Goal: Complete application form

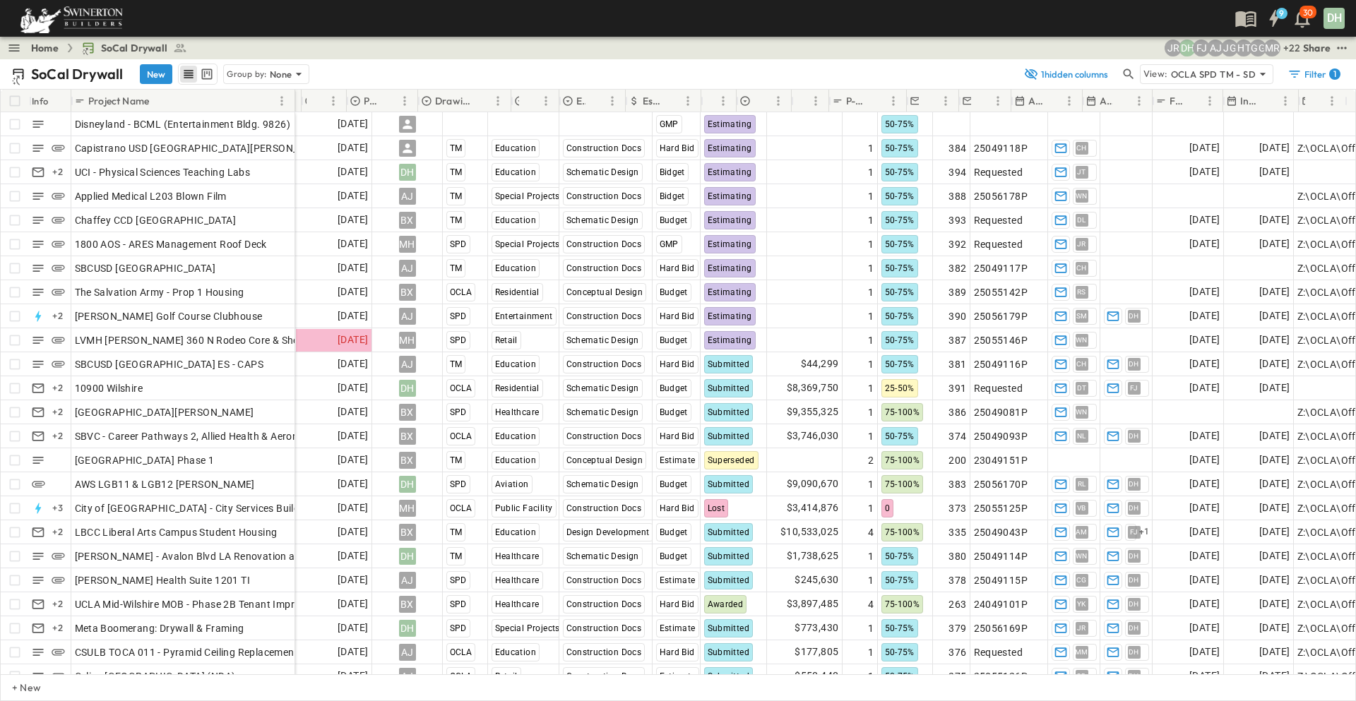
scroll to position [0, 141]
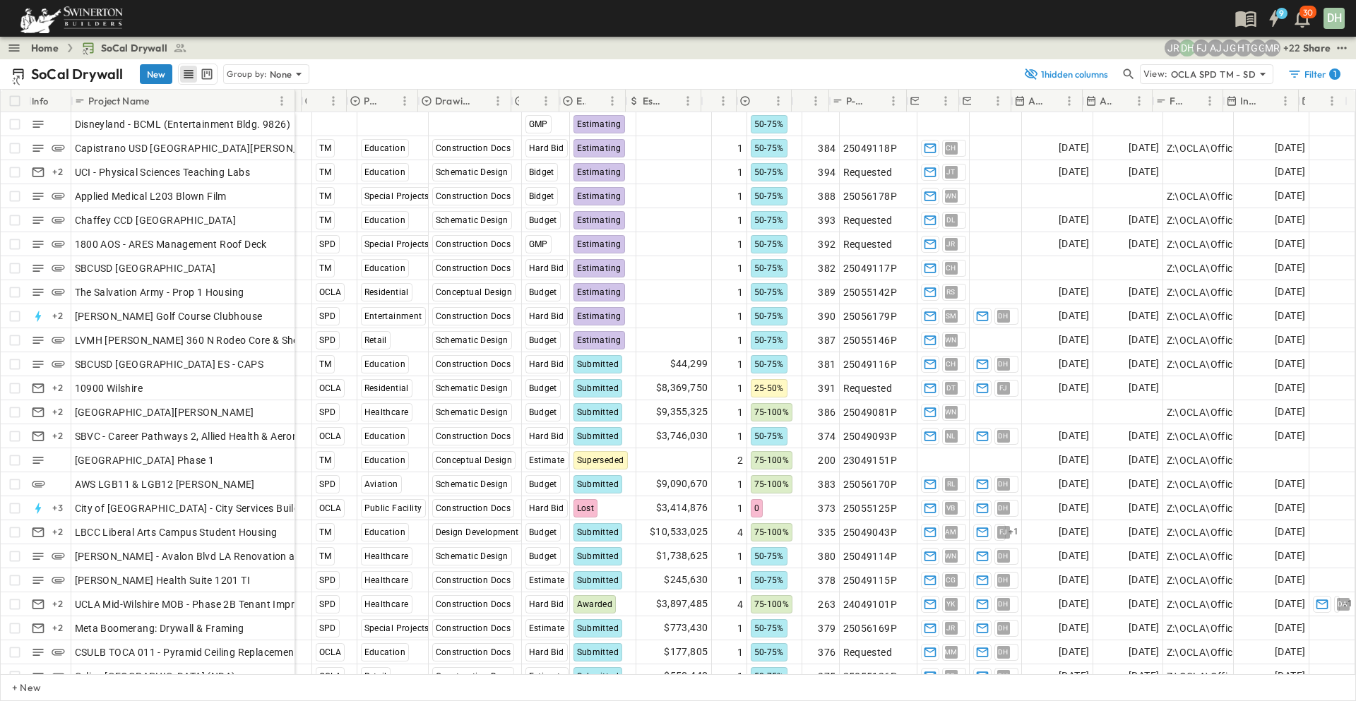
drag, startPoint x: 153, startPoint y: 71, endPoint x: 148, endPoint y: 88, distance: 17.9
click at [153, 71] on button "New" at bounding box center [156, 74] width 32 height 20
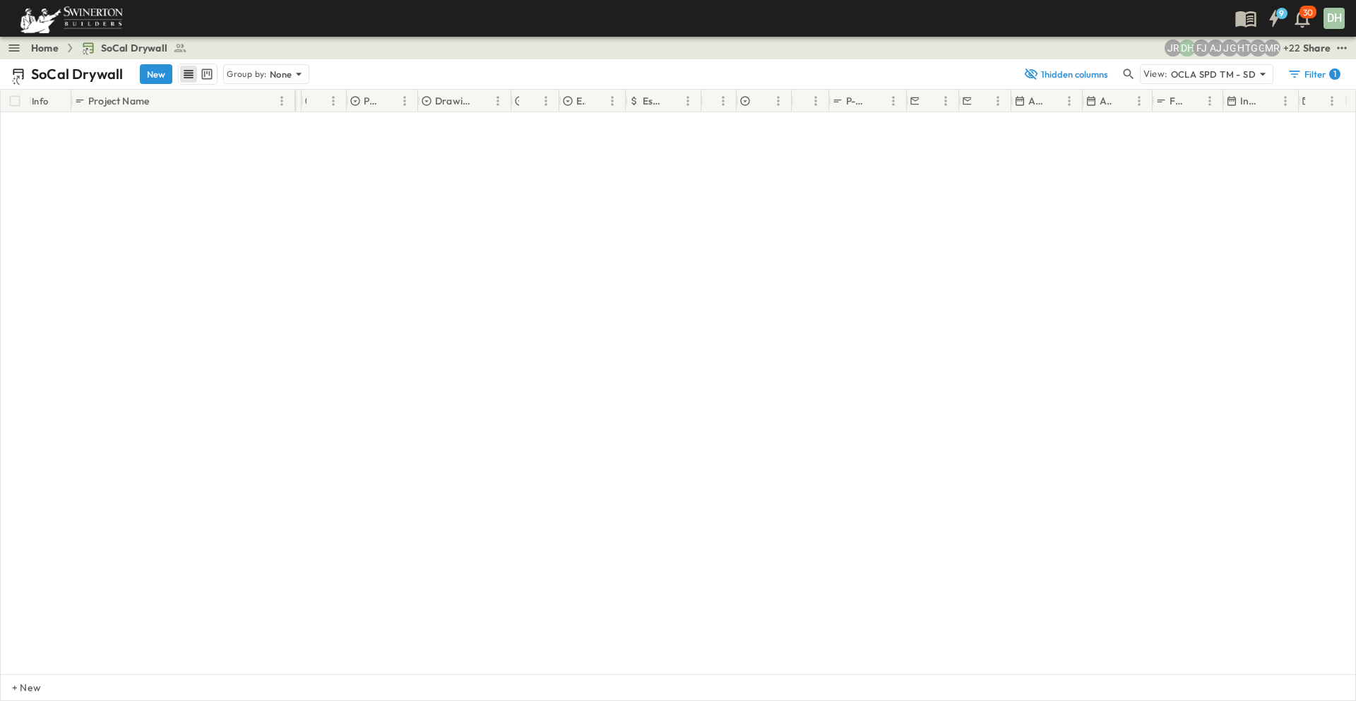
scroll to position [5906, 141]
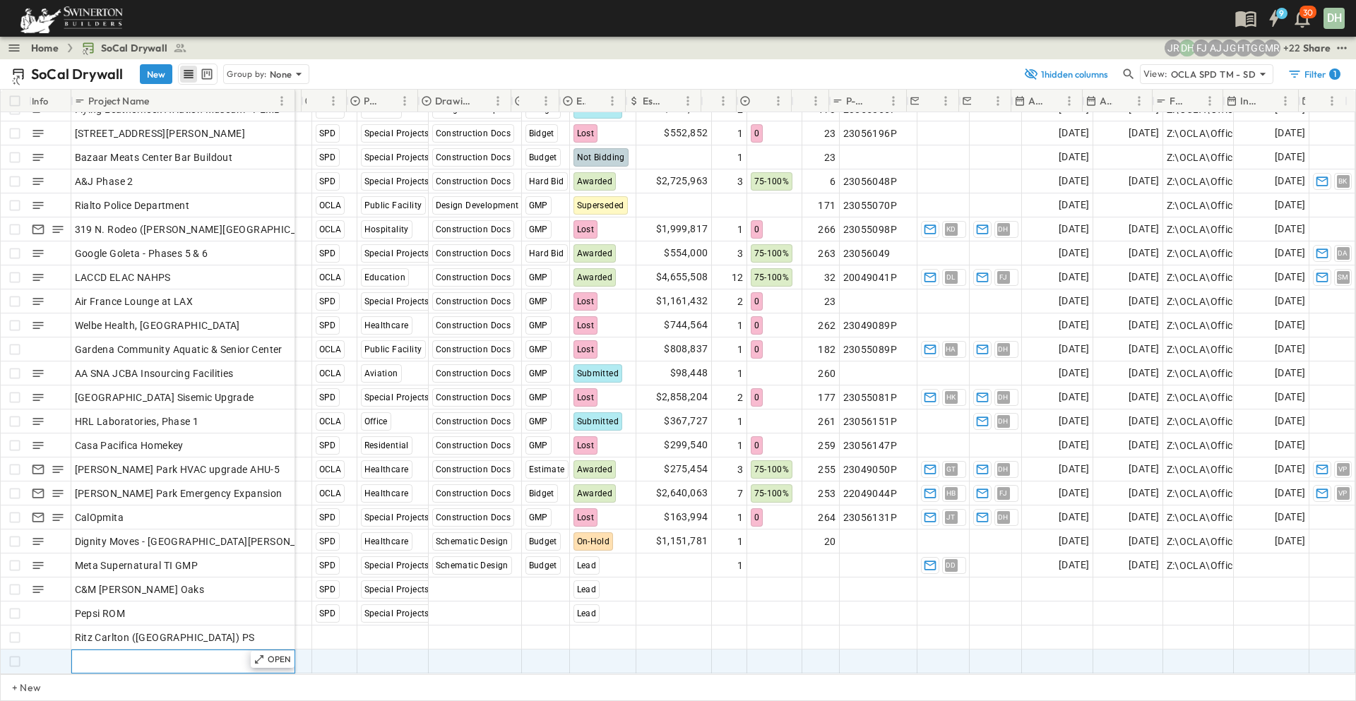
click at [125, 652] on div "Add Name" at bounding box center [183, 662] width 217 height 20
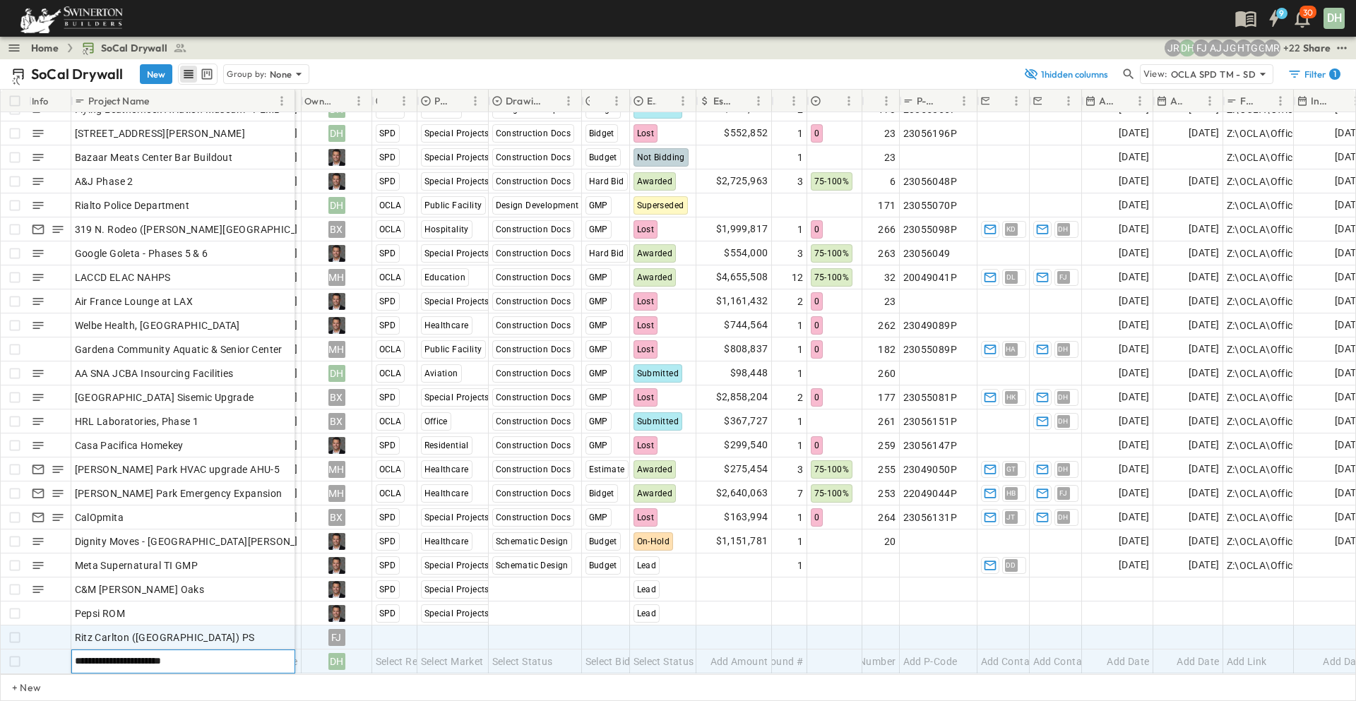
scroll to position [5906, 0]
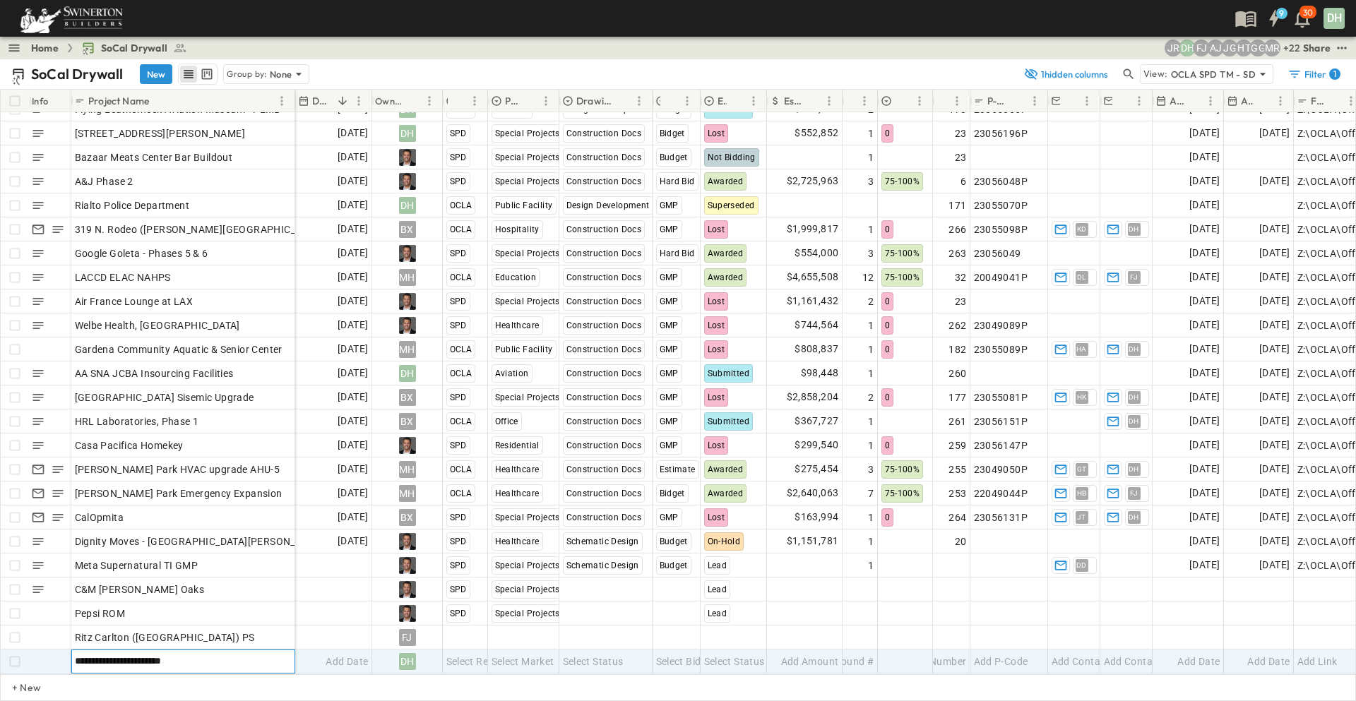
type input "**********"
click at [344, 654] on span "Add Date" at bounding box center [346, 661] width 42 height 14
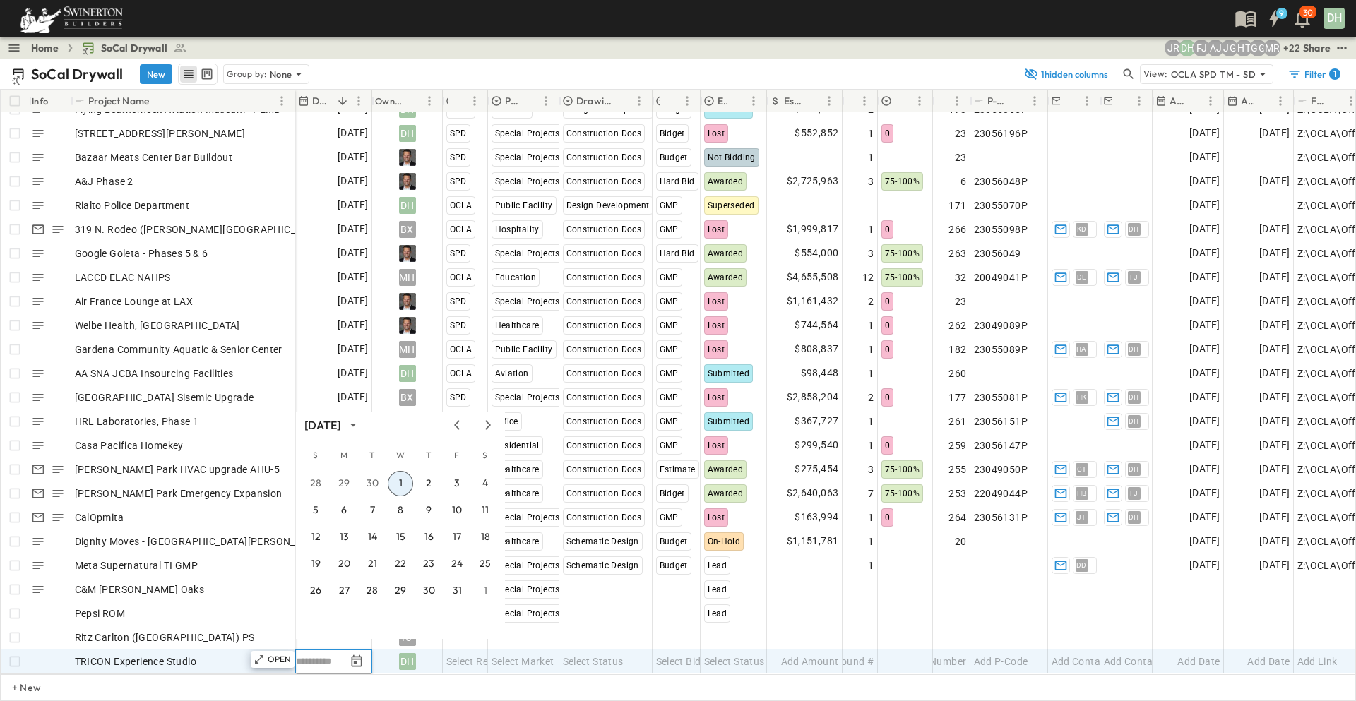
scroll to position [5907, 0]
click at [432, 508] on button "9" at bounding box center [428, 510] width 25 height 25
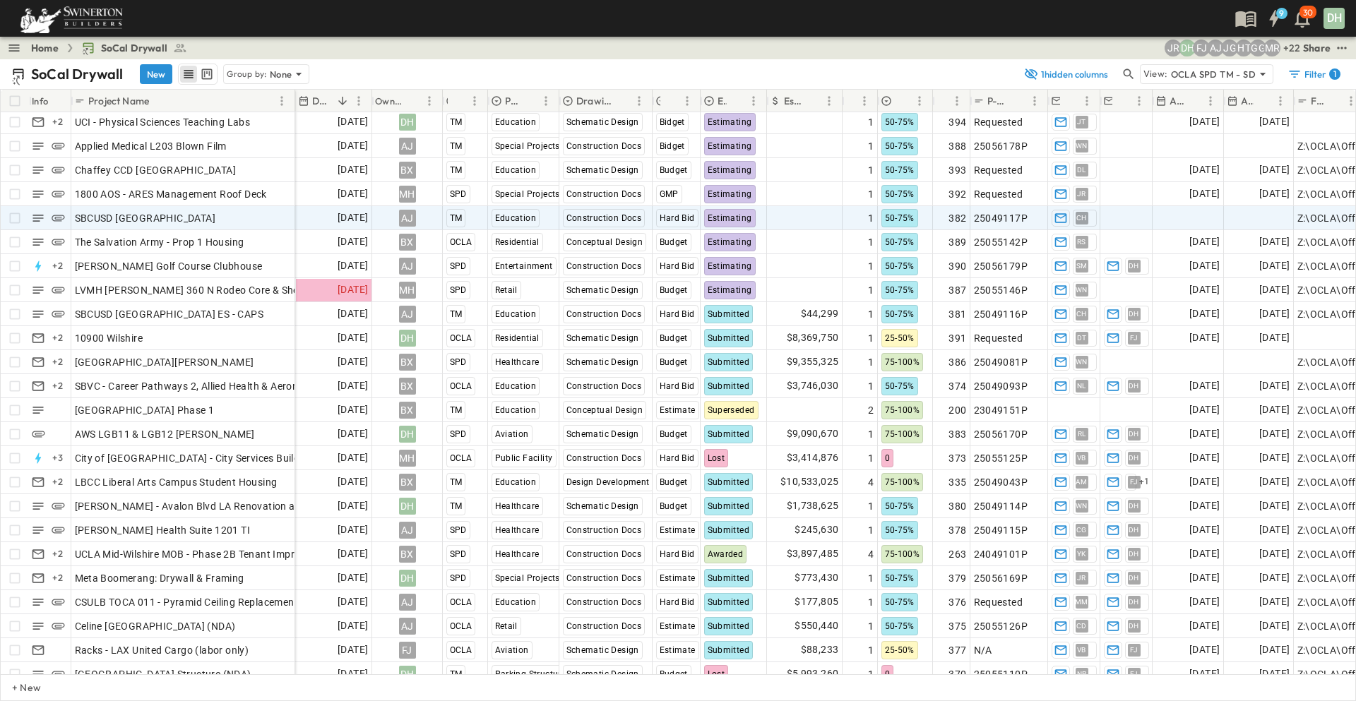
scroll to position [0, 0]
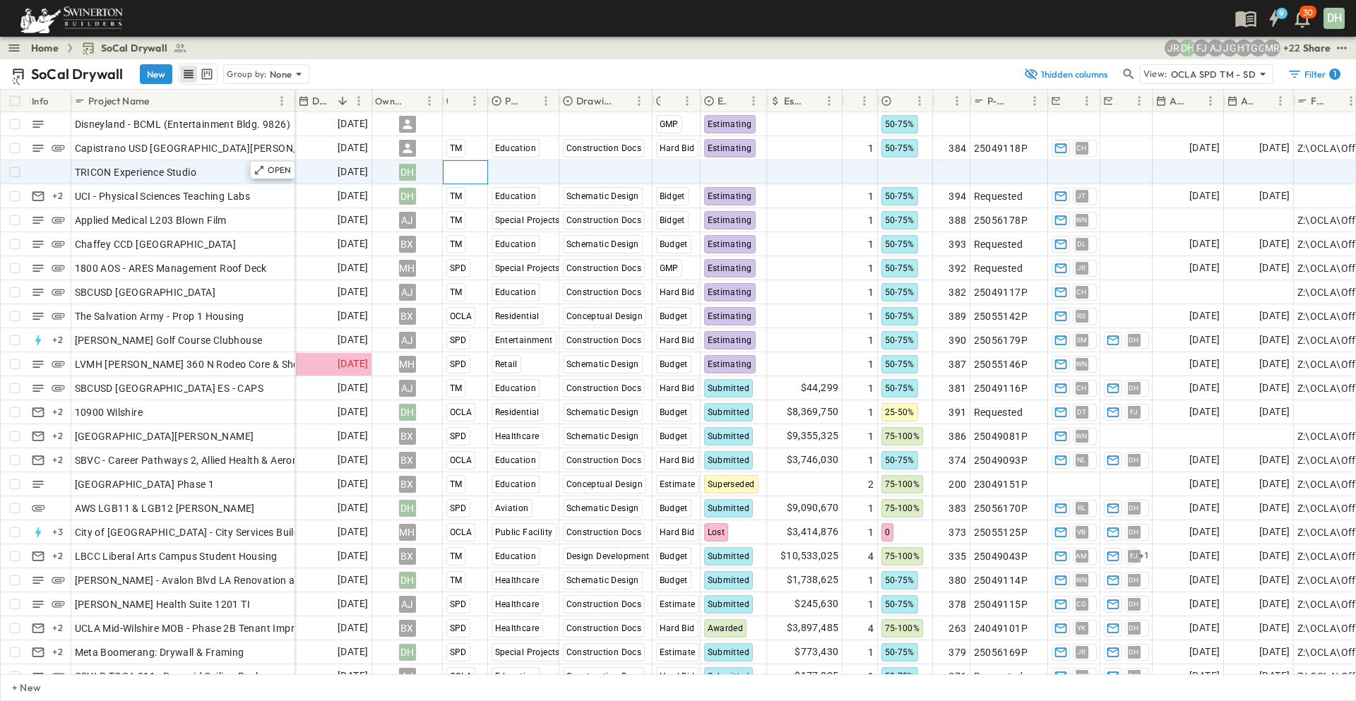
click at [469, 175] on span "Select Region" at bounding box center [477, 172] width 62 height 14
click at [465, 253] on span "SPD" at bounding box center [457, 258] width 17 height 11
click at [537, 172] on span "Select Market" at bounding box center [522, 172] width 63 height 14
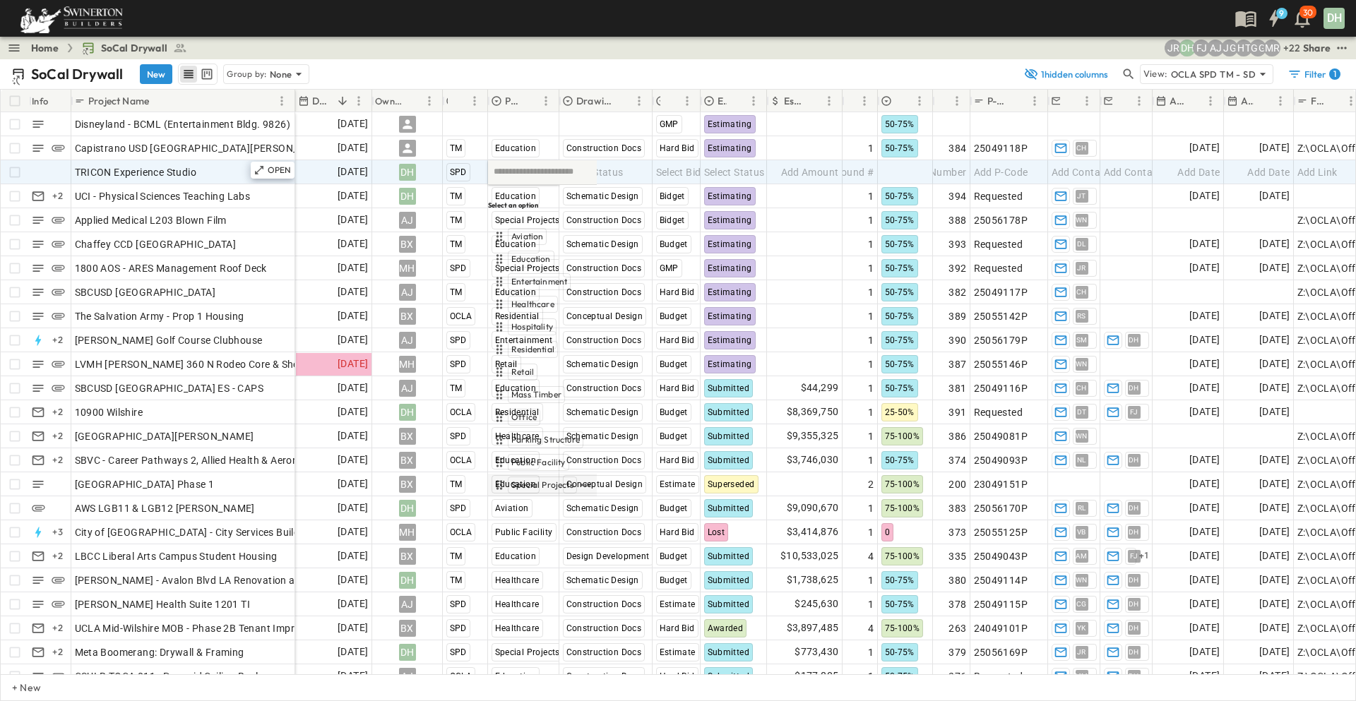
click at [530, 479] on span "Special Projects" at bounding box center [542, 484] width 62 height 11
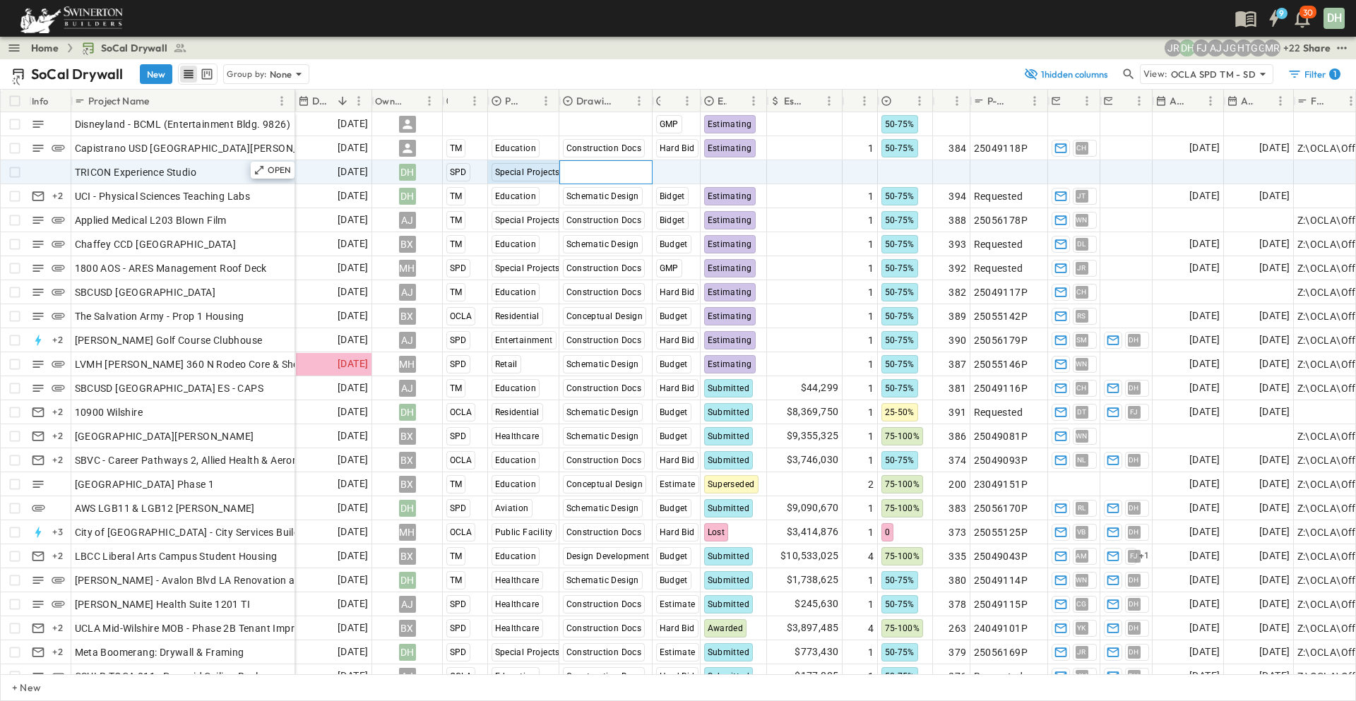
click at [601, 169] on span "Select Status" at bounding box center [593, 172] width 61 height 14
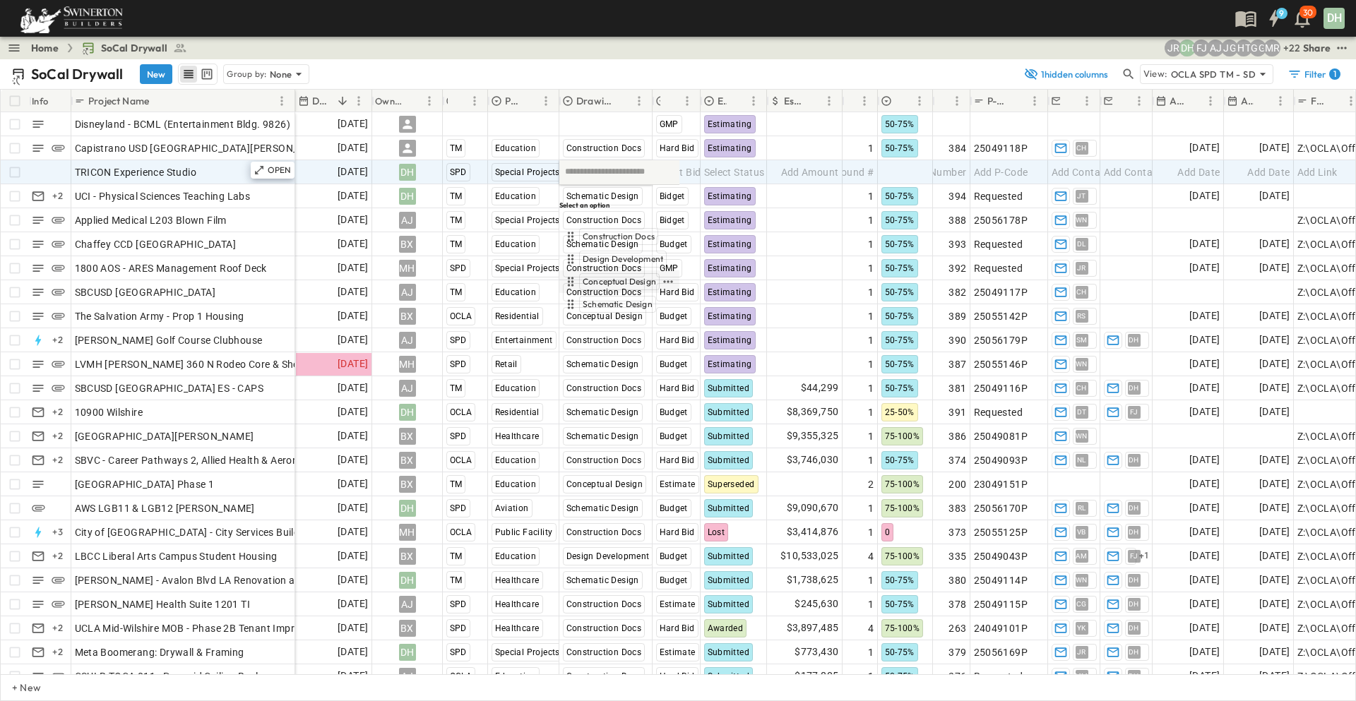
click at [622, 276] on span "Conceptual Design" at bounding box center [618, 281] width 73 height 11
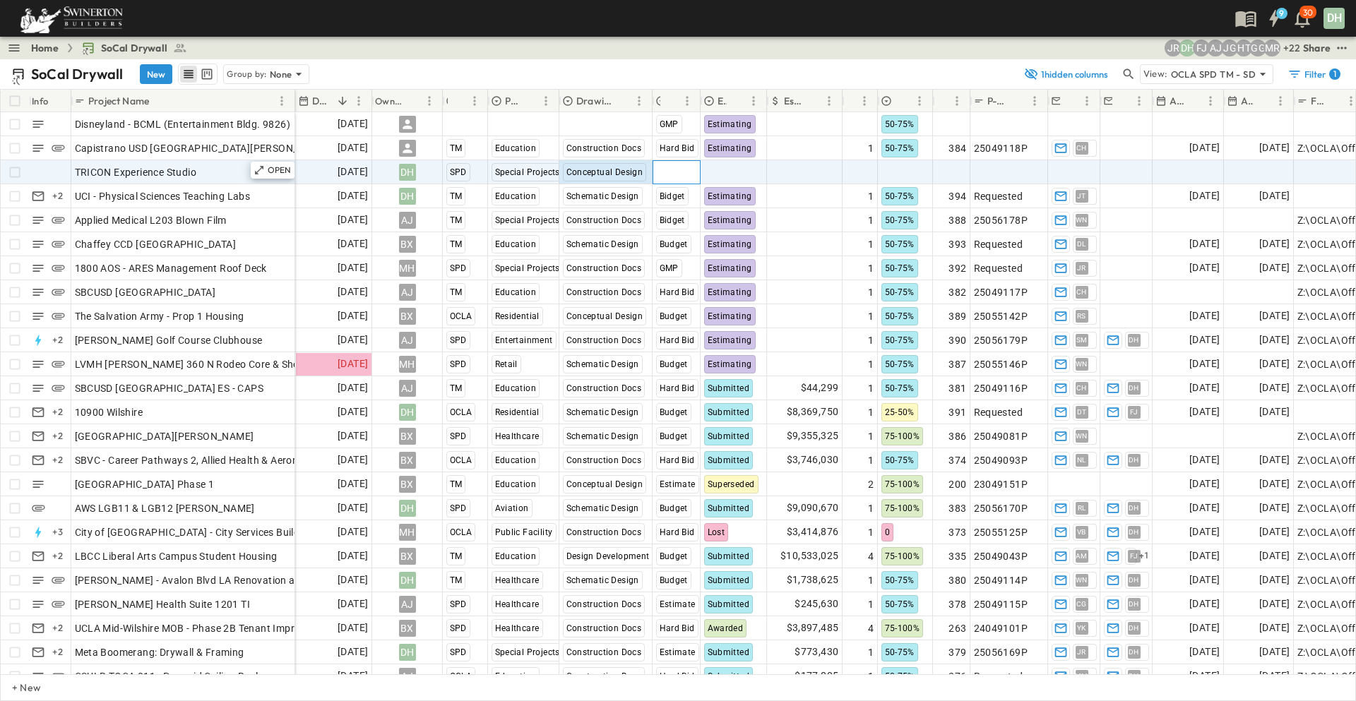
click at [678, 176] on span "Select Bid Type" at bounding box center [691, 172] width 70 height 14
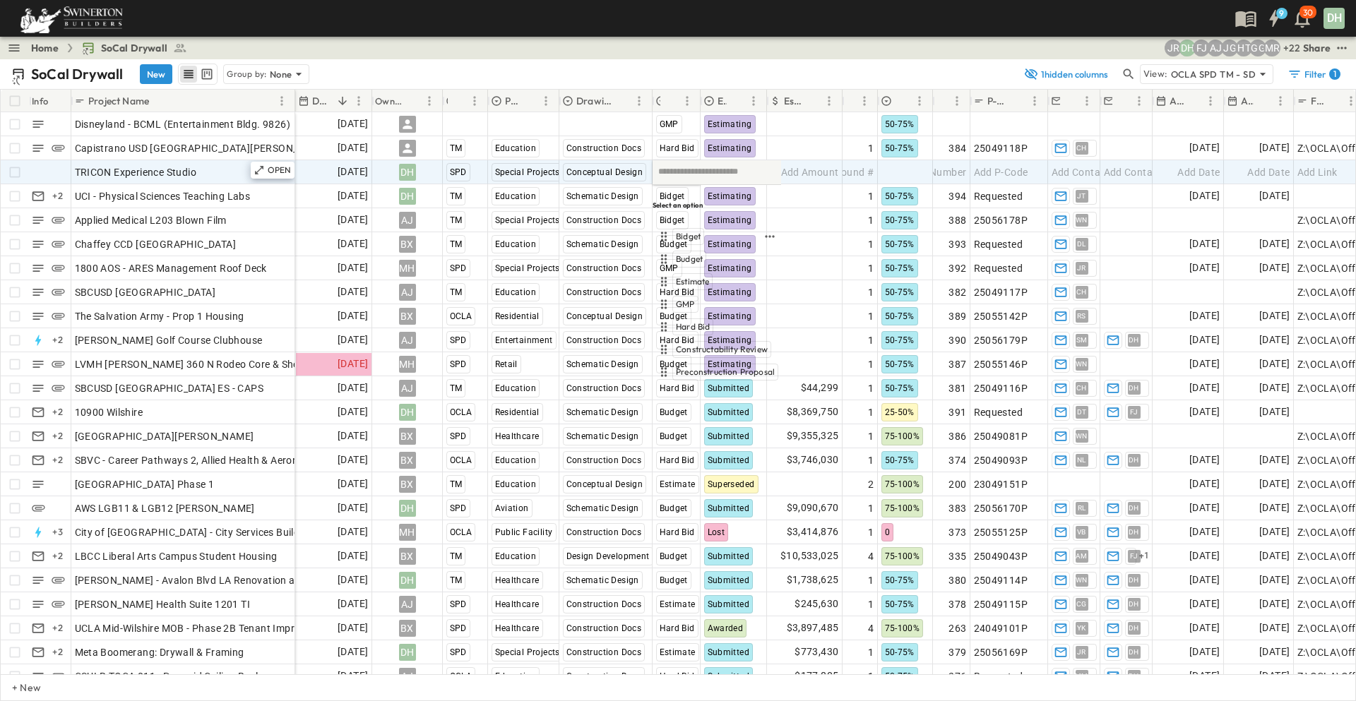
drag, startPoint x: 693, startPoint y: 222, endPoint x: 742, endPoint y: 180, distance: 64.6
click at [694, 231] on span "Bidget" at bounding box center [688, 236] width 25 height 11
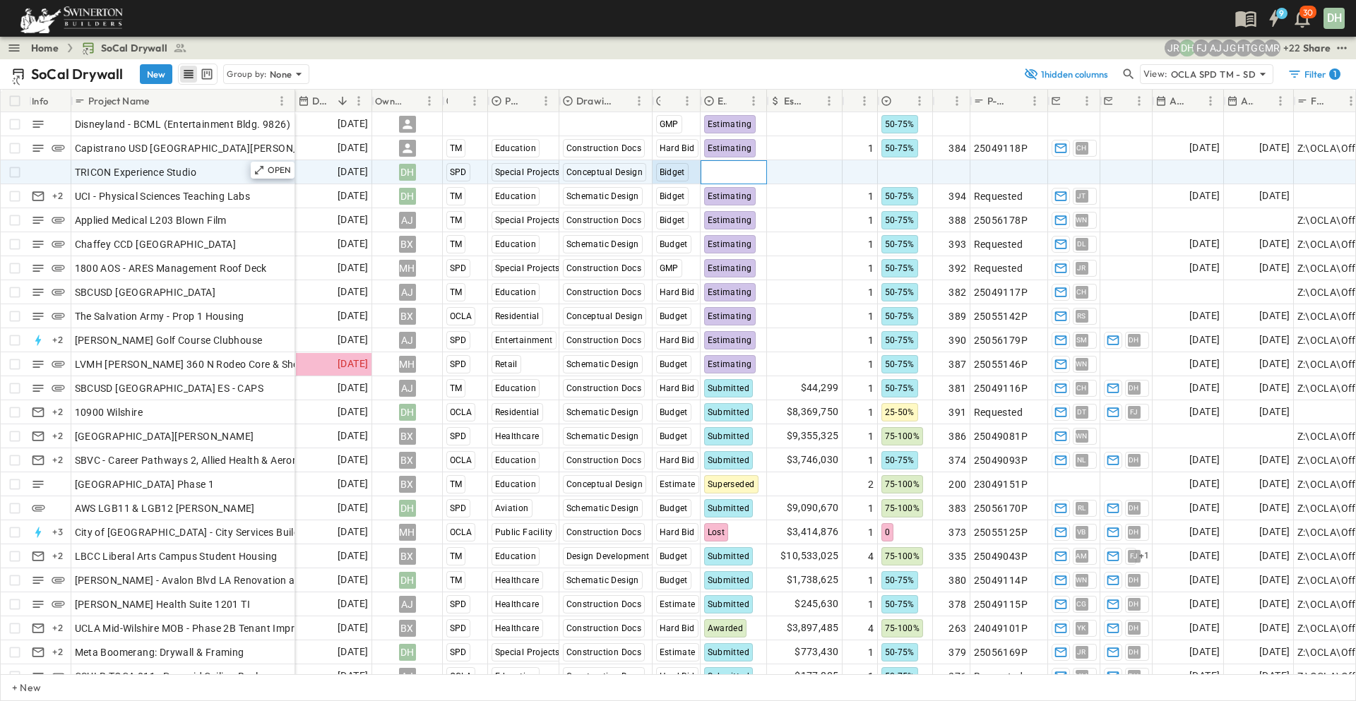
click at [744, 177] on span "Select Status" at bounding box center [734, 172] width 61 height 14
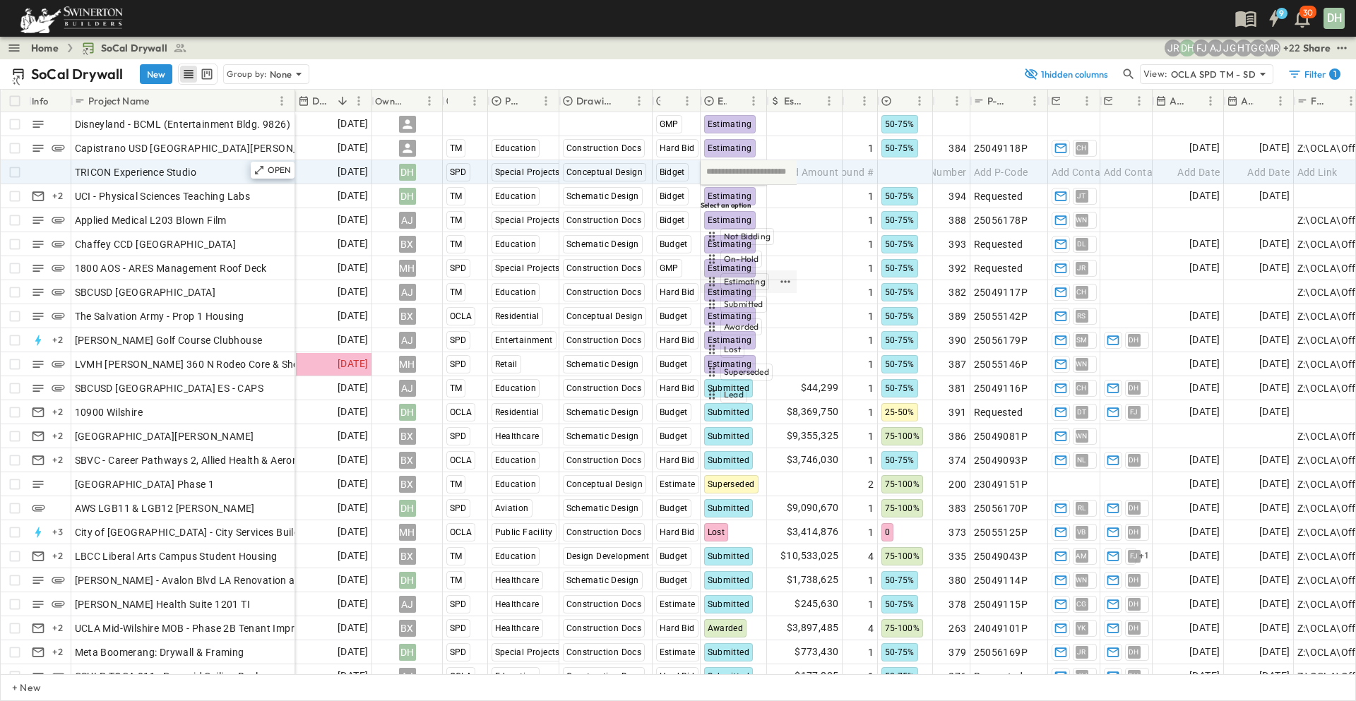
click at [746, 276] on span "Estimating" at bounding box center [745, 281] width 42 height 11
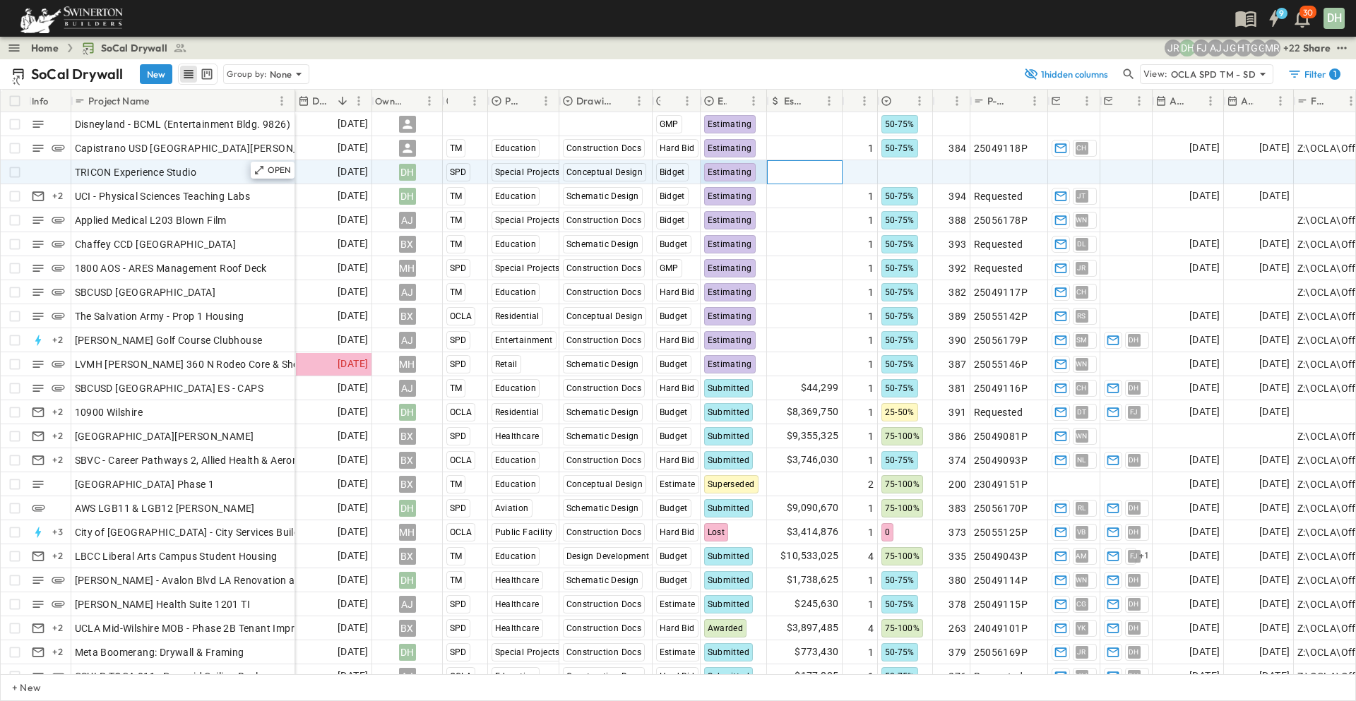
click at [815, 171] on span "Add Amount" at bounding box center [810, 172] width 58 height 14
click at [857, 168] on span "Add Round #" at bounding box center [843, 172] width 60 height 14
type input "*"
click at [871, 168] on input "*" at bounding box center [859, 171] width 33 height 17
click at [895, 171] on div at bounding box center [905, 172] width 54 height 23
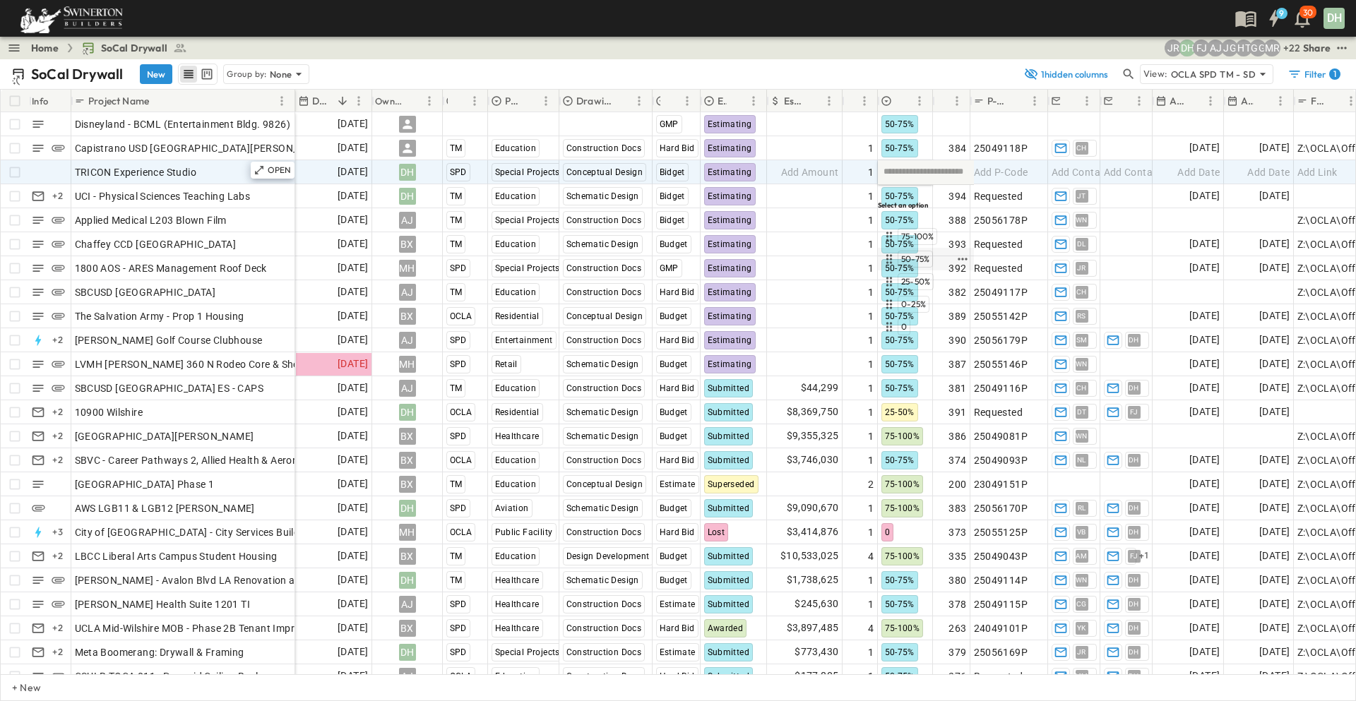
click at [923, 251] on div "50-75%" at bounding box center [914, 259] width 35 height 17
click at [962, 173] on span "Add Number" at bounding box center [938, 172] width 58 height 14
click at [337, 177] on span "[DATE]" at bounding box center [352, 172] width 30 height 16
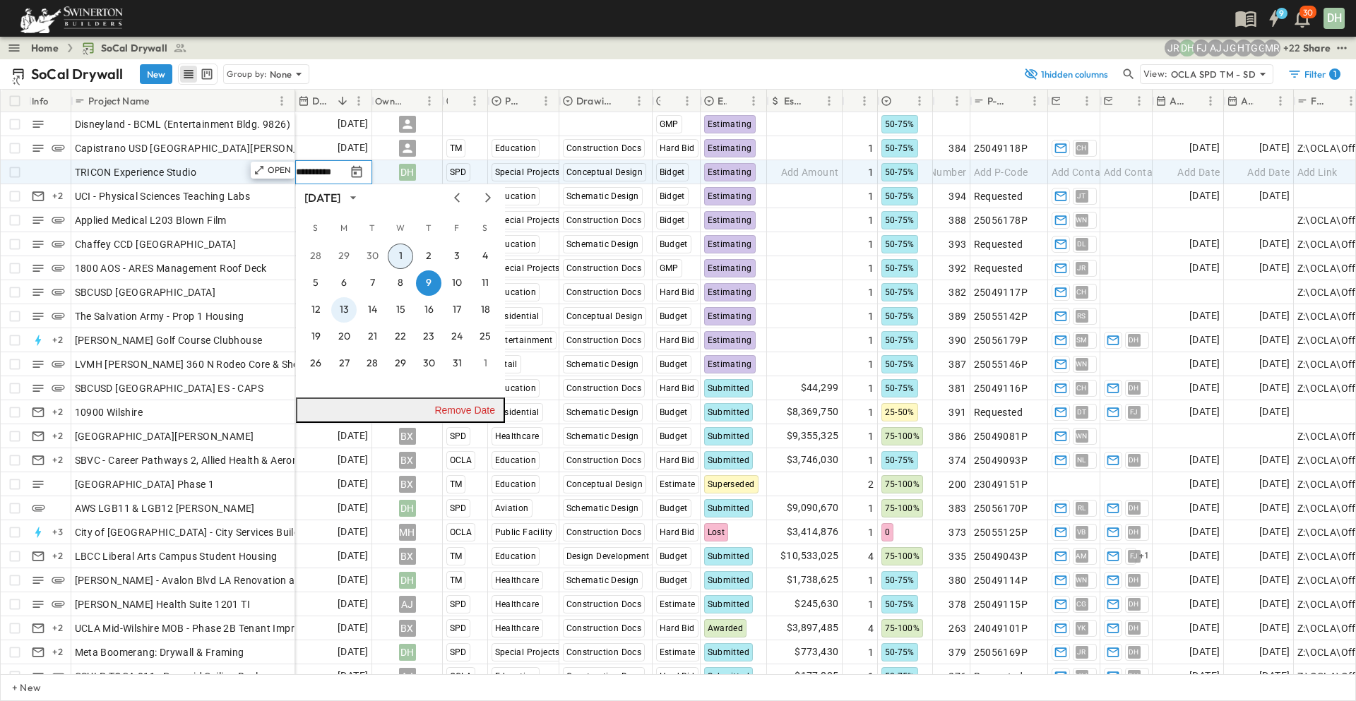
click at [343, 310] on button "13" at bounding box center [343, 309] width 25 height 25
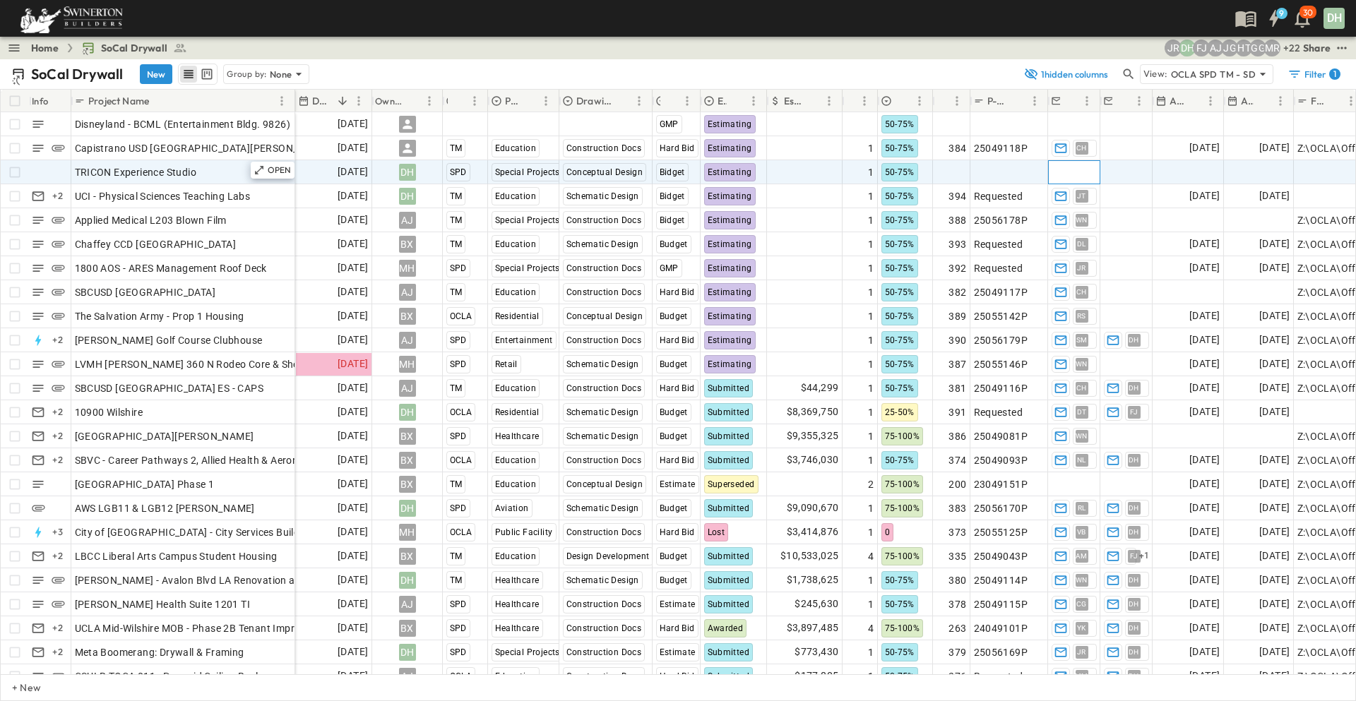
click at [1084, 167] on span "Add Contact" at bounding box center [1080, 172] width 58 height 14
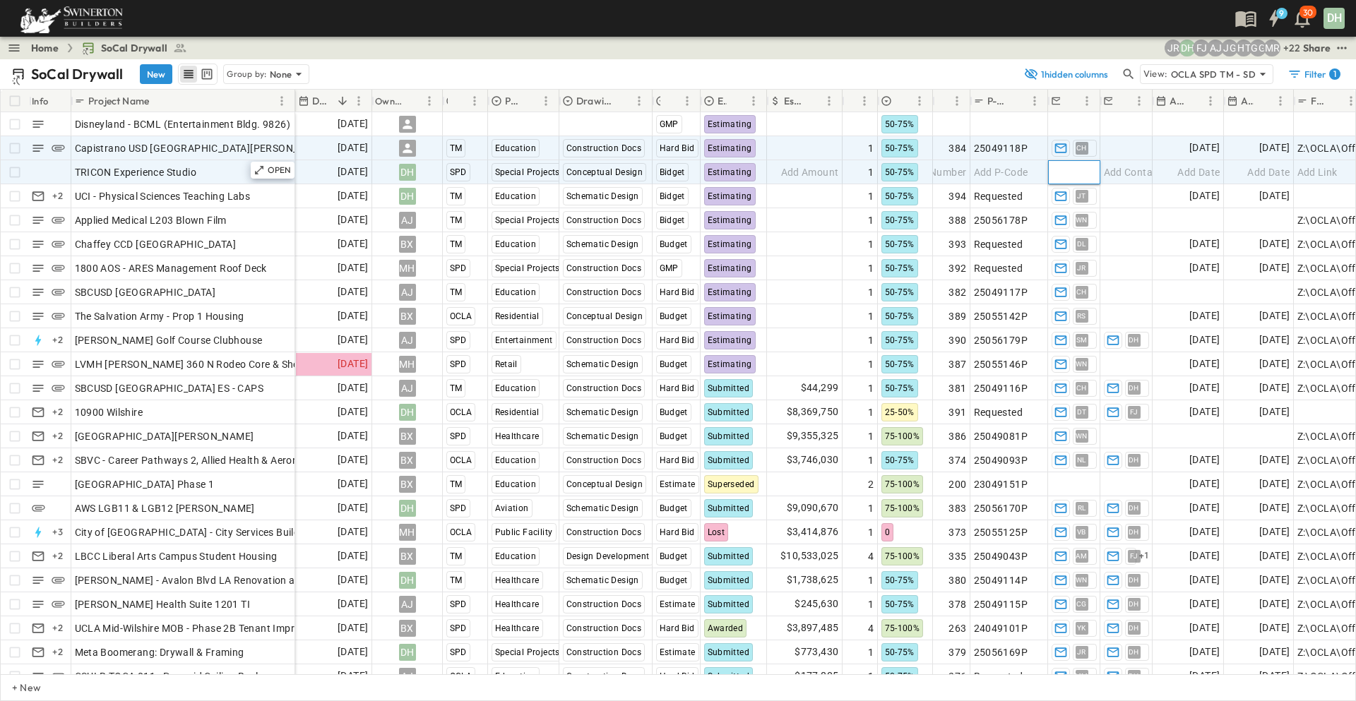
type input "*"
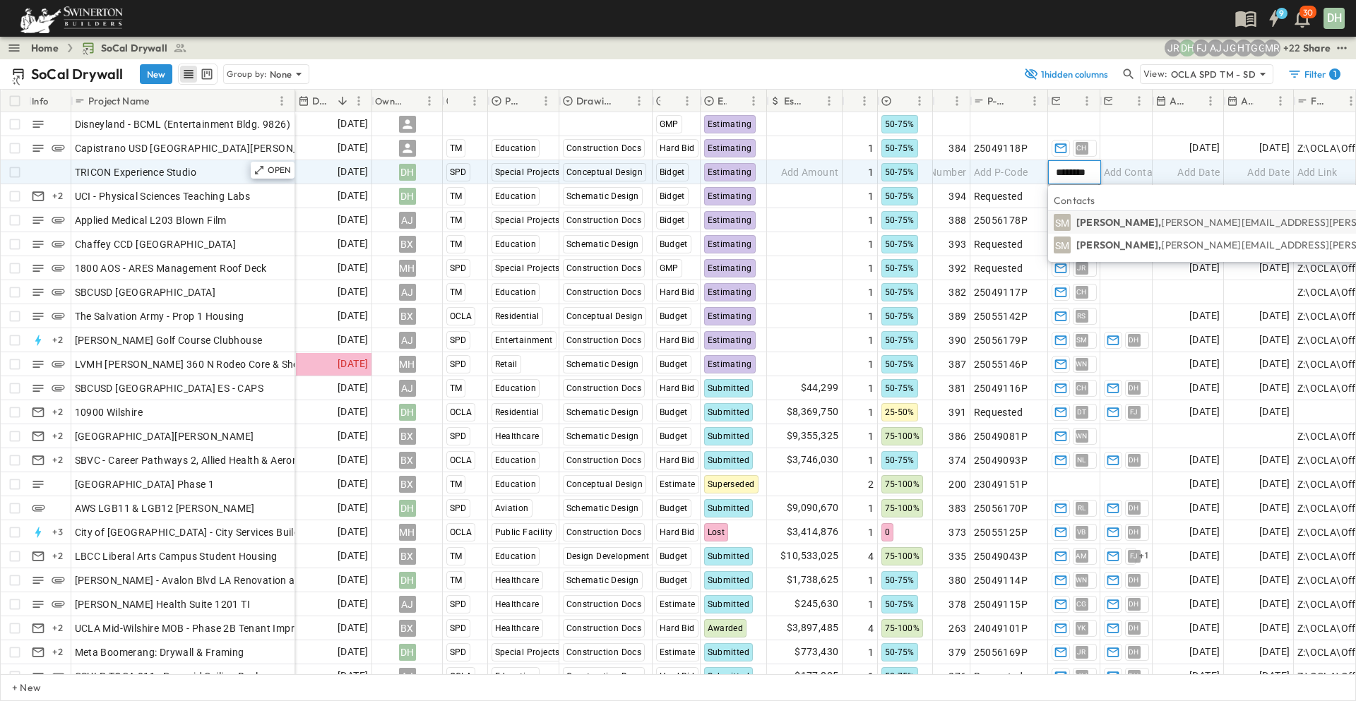
type input "********"
click at [1161, 220] on span "[PERSON_NAME][EMAIL_ADDRESS][PERSON_NAME][PERSON_NAME][DOMAIN_NAME]" at bounding box center [1365, 222] width 409 height 13
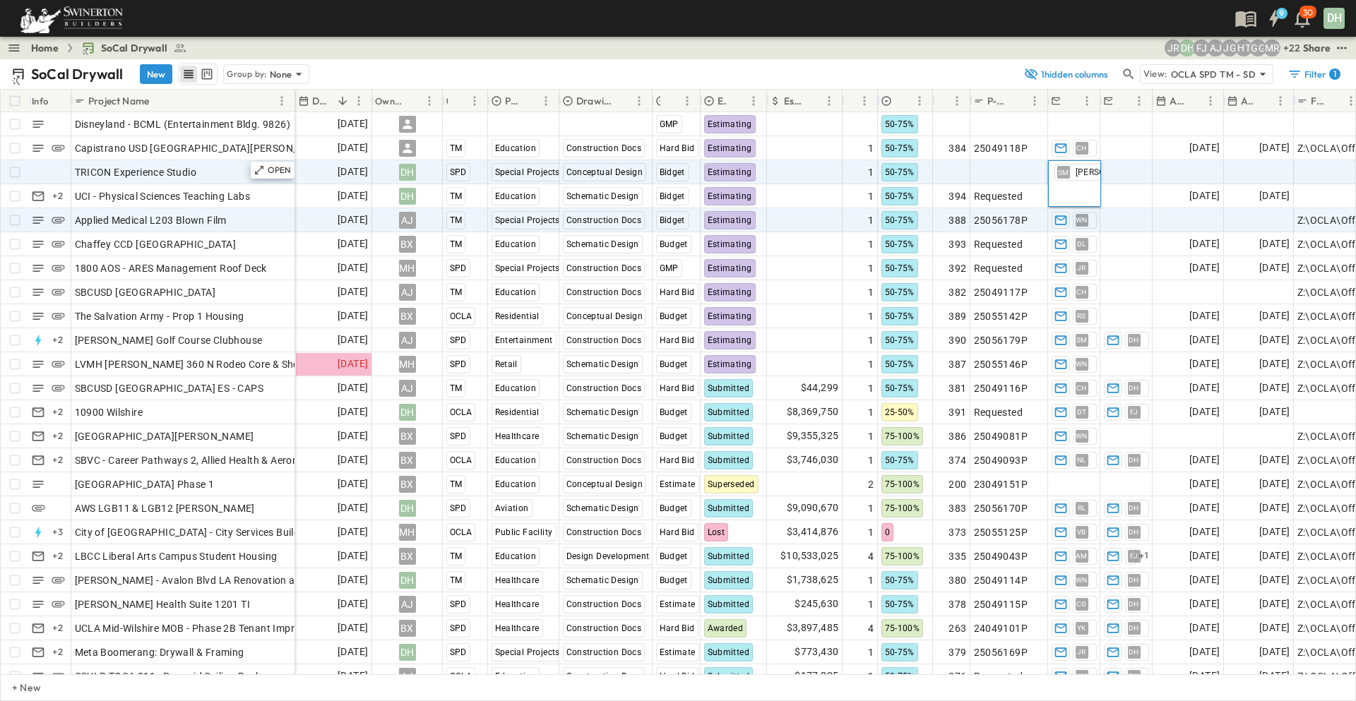
scroll to position [0, 0]
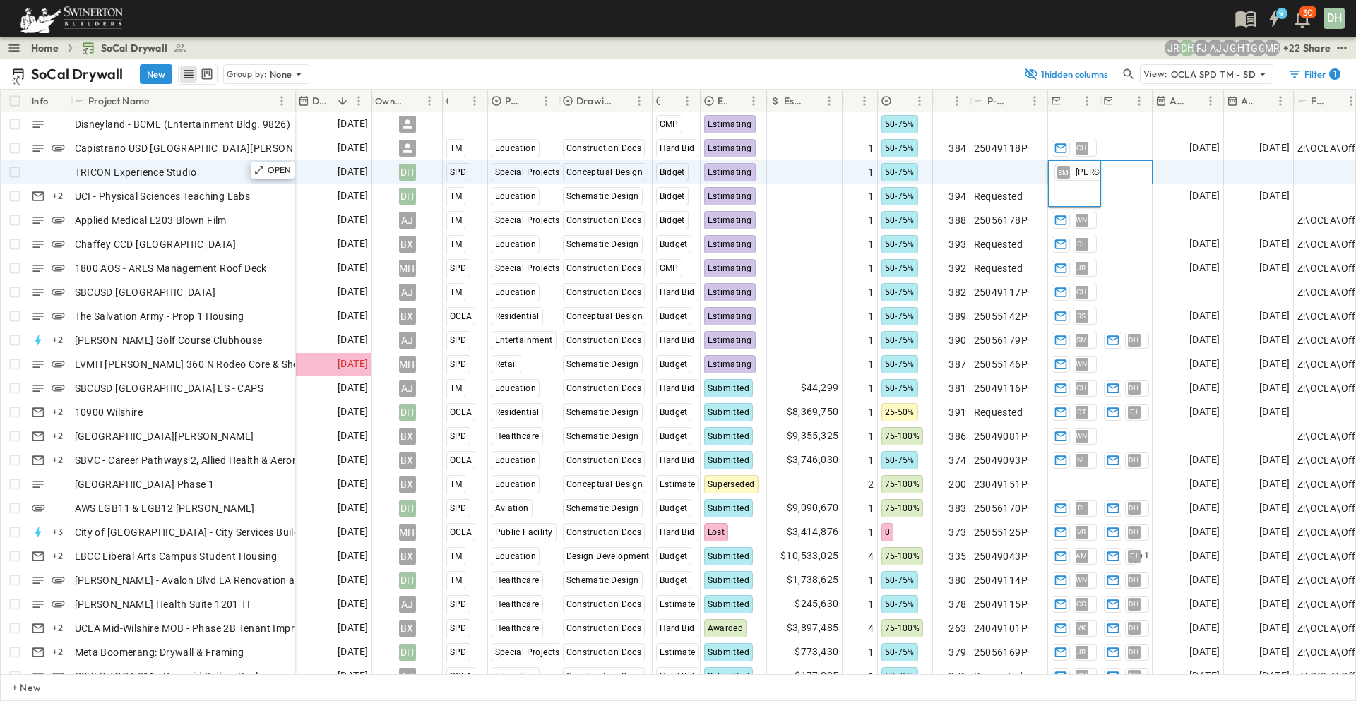
click at [1141, 174] on span "Add Contact" at bounding box center [1133, 172] width 58 height 14
drag, startPoint x: 1185, startPoint y: 172, endPoint x: 1204, endPoint y: 171, distance: 19.8
click at [1185, 172] on span "Add Date" at bounding box center [1198, 172] width 42 height 14
click at [1258, 167] on span "Add Date" at bounding box center [1268, 172] width 42 height 14
click at [1322, 166] on span "Add Link" at bounding box center [1317, 172] width 40 height 14
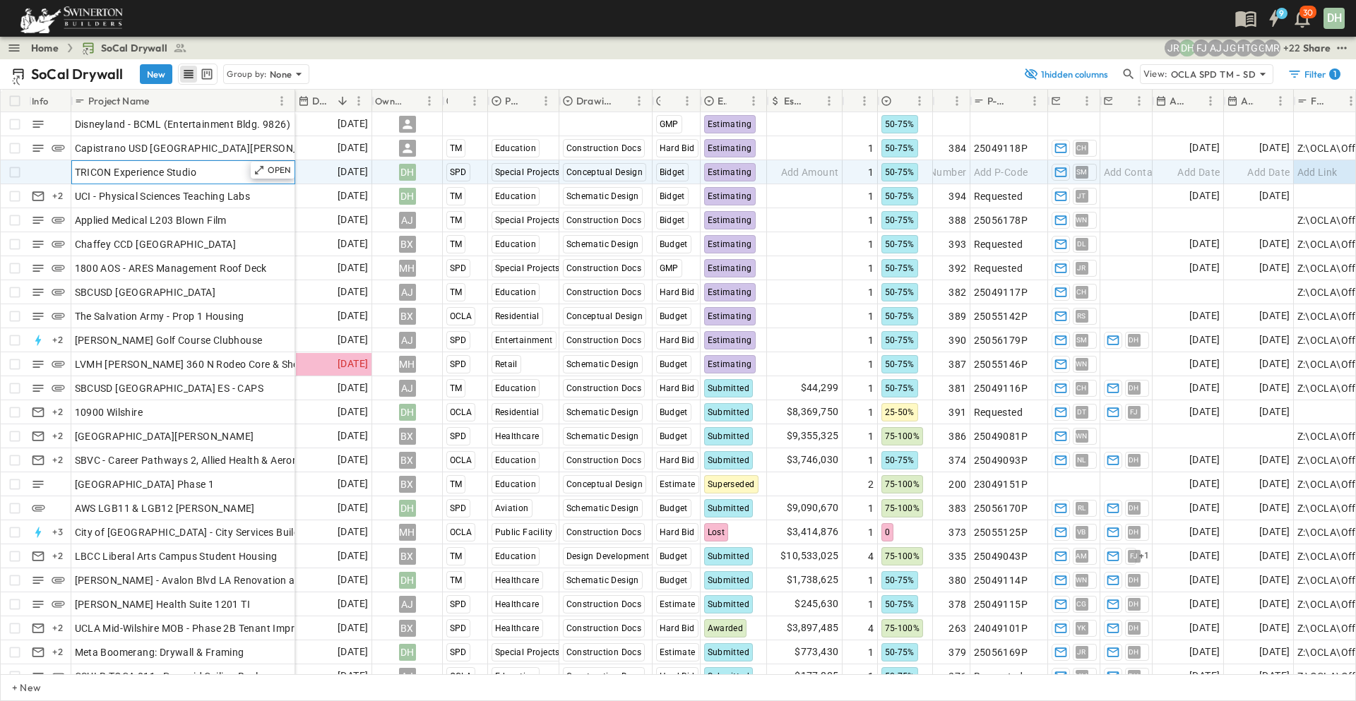
click at [214, 177] on div "TRICON Experience Studio" at bounding box center [183, 172] width 217 height 20
